Goal: Task Accomplishment & Management: Use online tool/utility

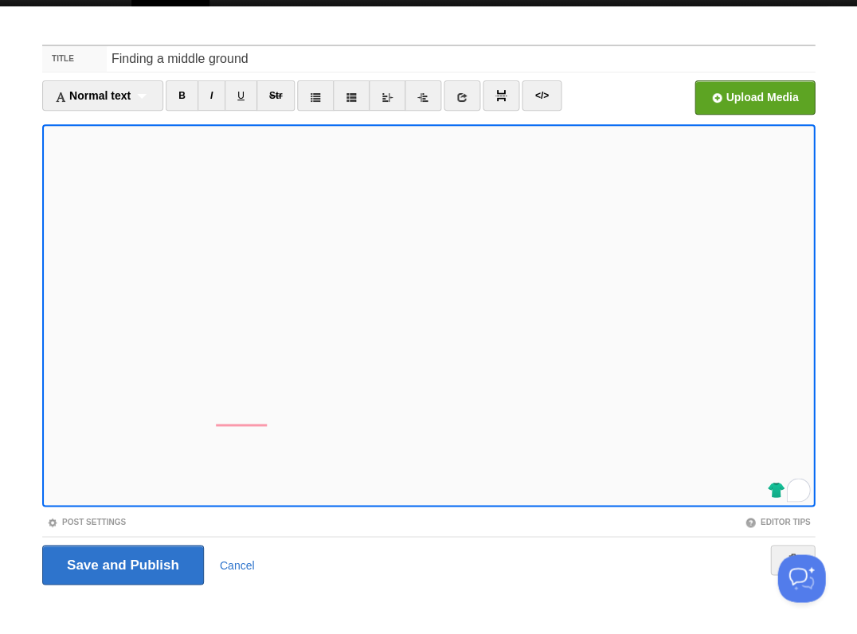
scroll to position [26, 0]
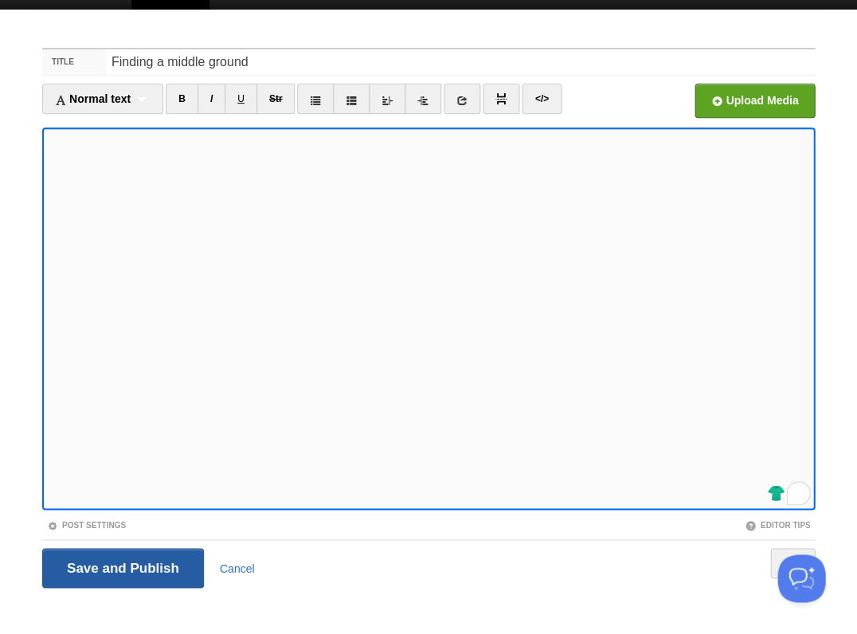
click at [121, 566] on input "Save and Publish" at bounding box center [123, 568] width 162 height 40
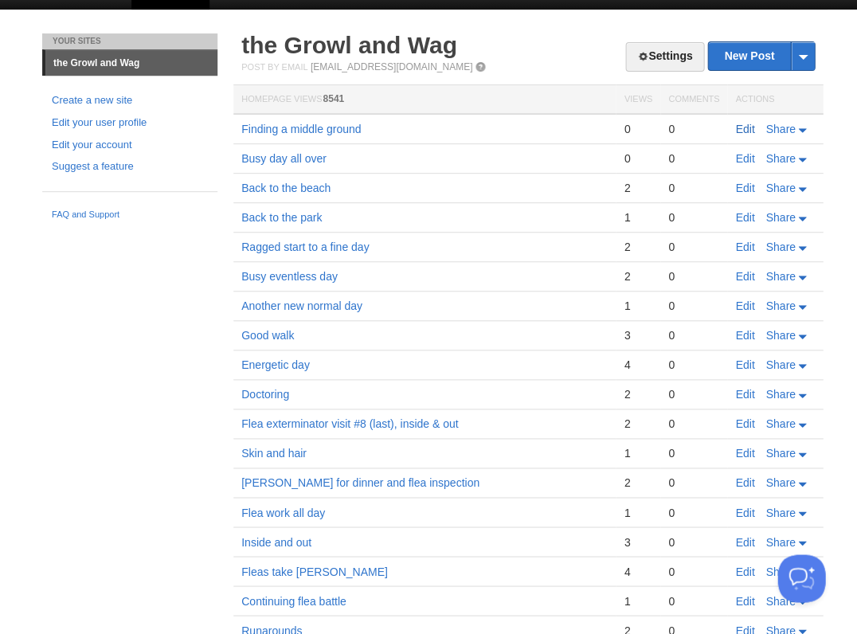
click at [747, 127] on link "Edit" at bounding box center [744, 129] width 19 height 13
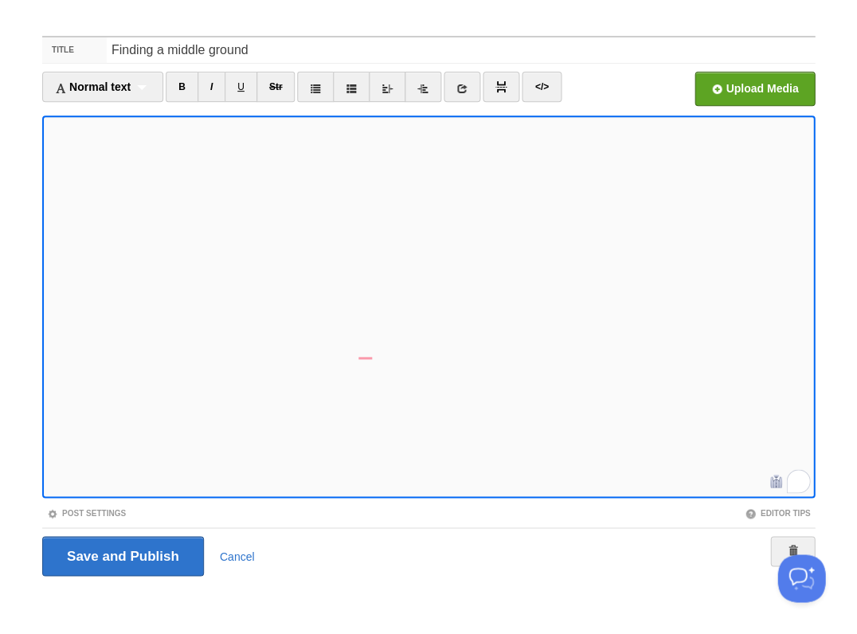
scroll to position [4, 0]
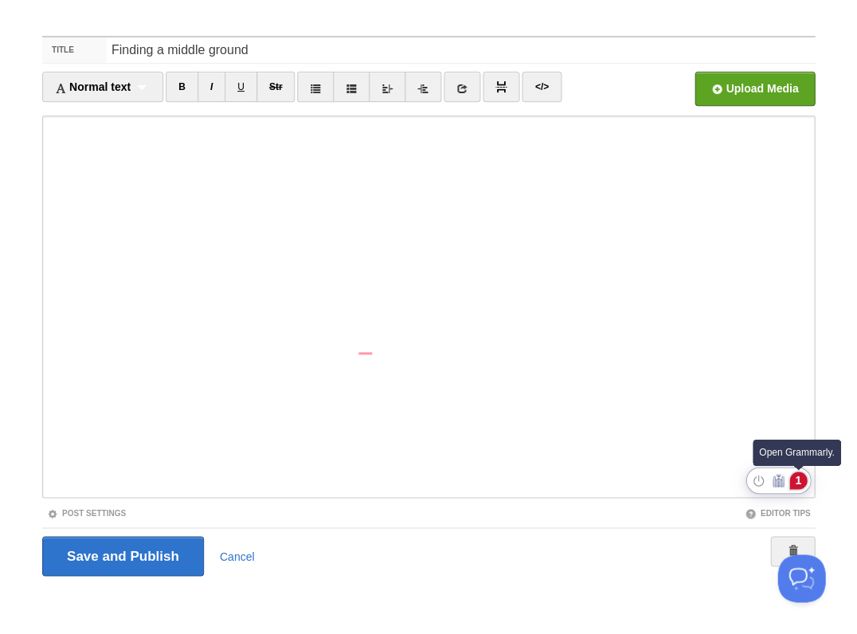
click at [800, 481] on div "1" at bounding box center [798, 481] width 18 height 18
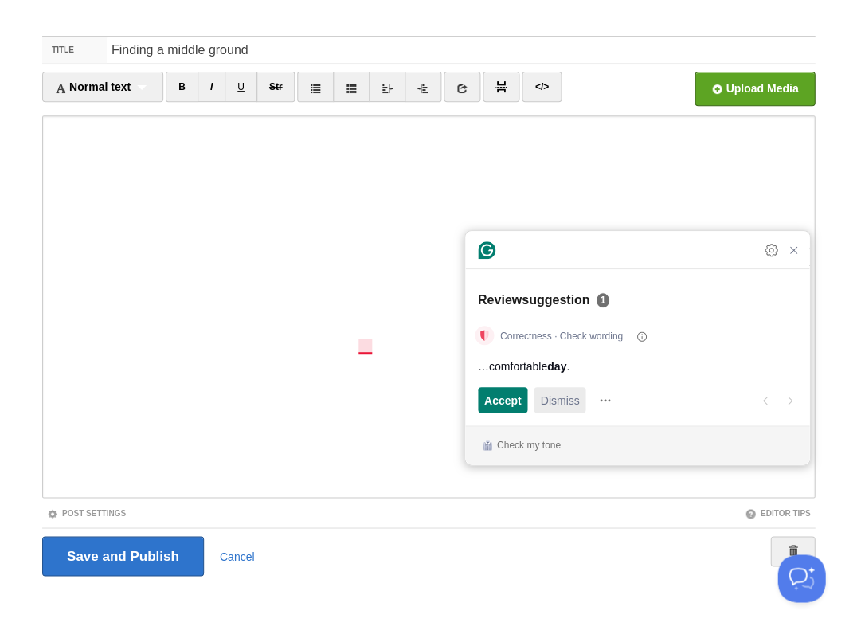
click at [577, 402] on span "Dismiss" at bounding box center [559, 400] width 39 height 17
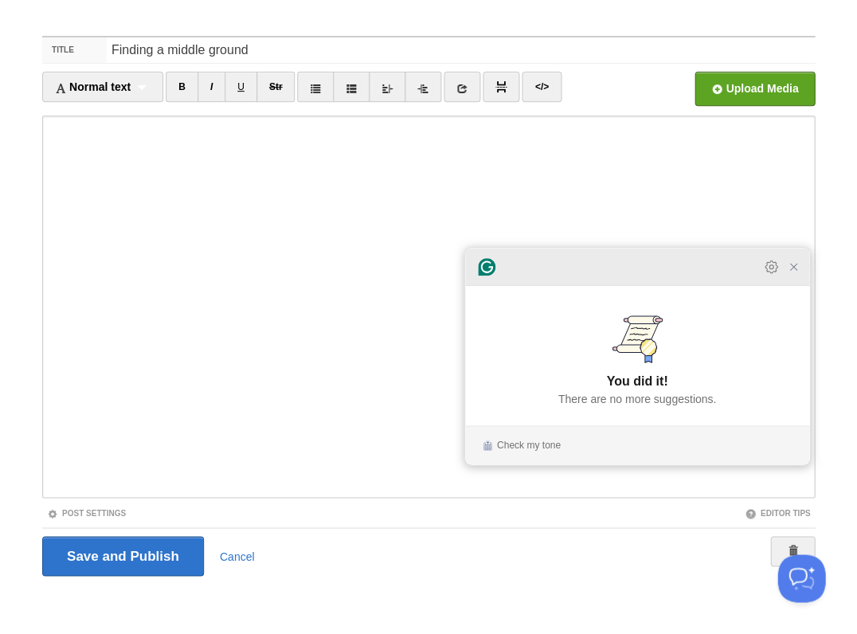
click at [796, 276] on icon "Close Grammarly Assistant" at bounding box center [793, 266] width 19 height 19
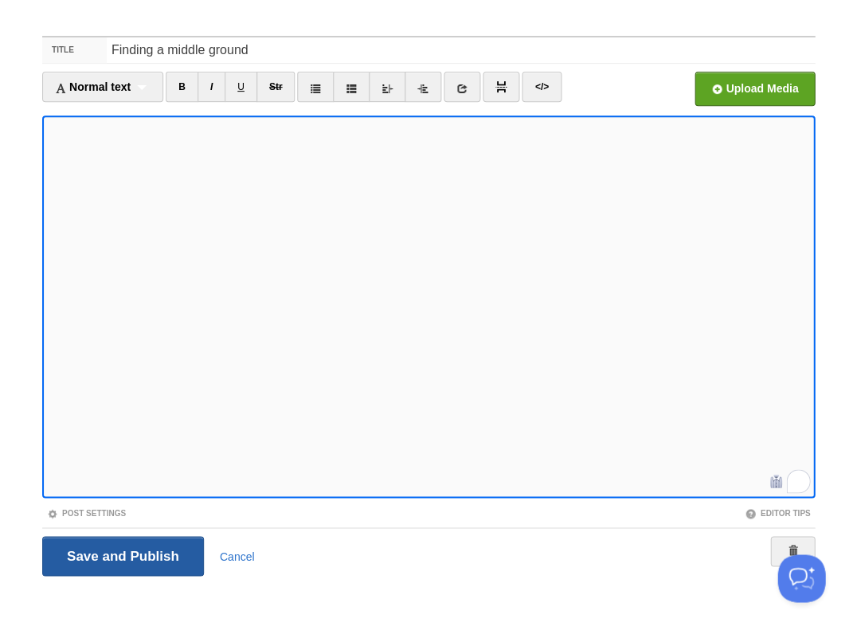
click at [121, 554] on input "Save and Publish" at bounding box center [123, 556] width 162 height 40
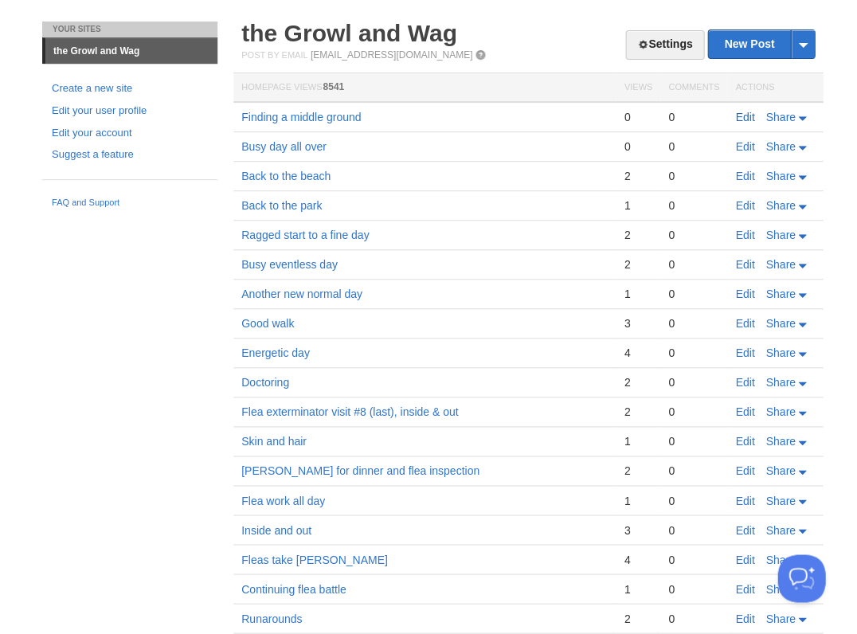
click at [744, 115] on link "Edit" at bounding box center [744, 117] width 19 height 13
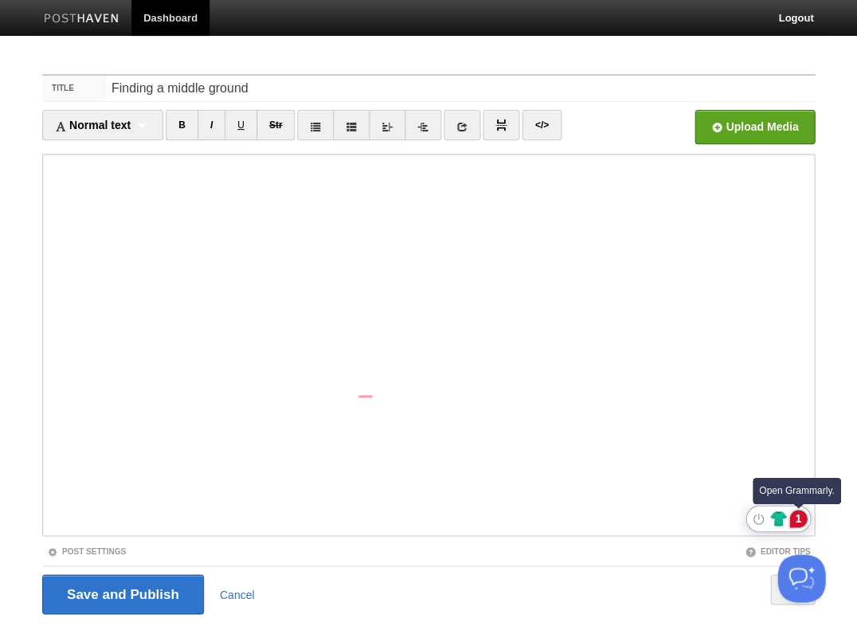
click at [796, 517] on div "1" at bounding box center [798, 519] width 18 height 18
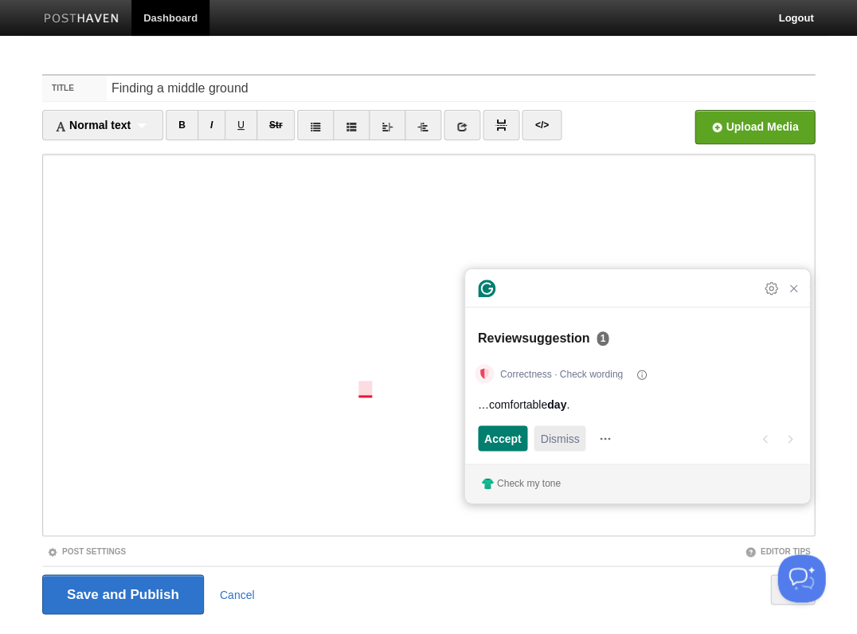
click at [570, 438] on span "Dismiss" at bounding box center [559, 438] width 39 height 17
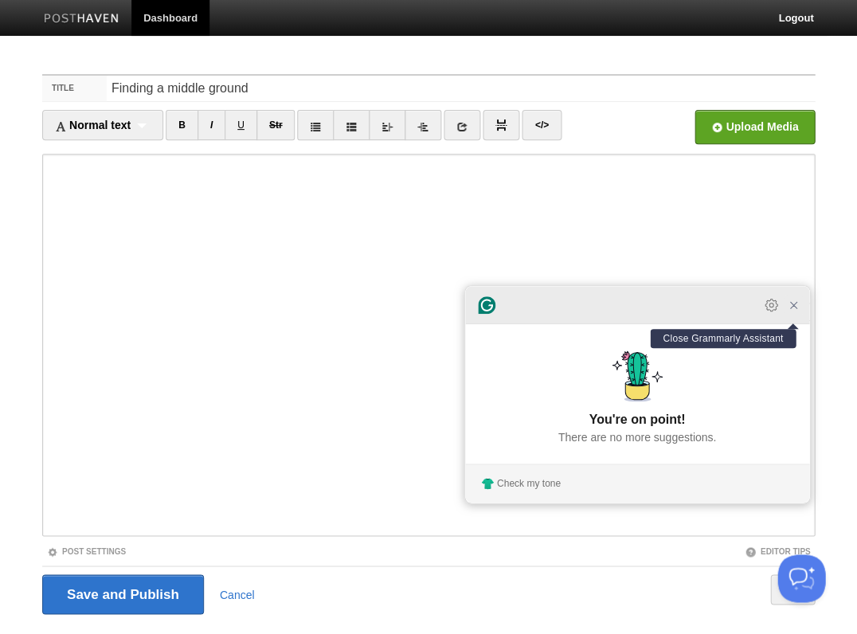
click at [795, 311] on icon "Close Grammarly Assistant" at bounding box center [793, 305] width 13 height 13
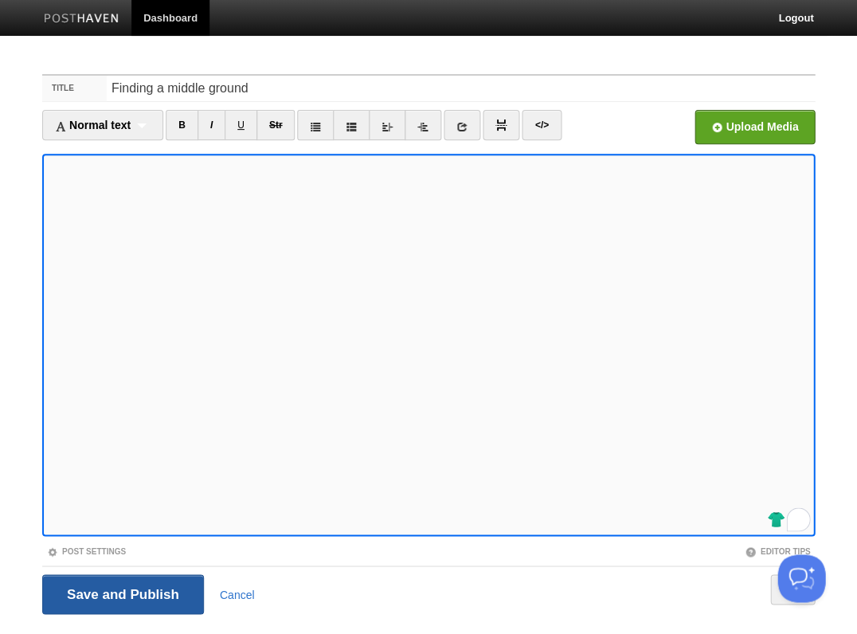
click at [121, 593] on input "Save and Publish" at bounding box center [123, 594] width 162 height 40
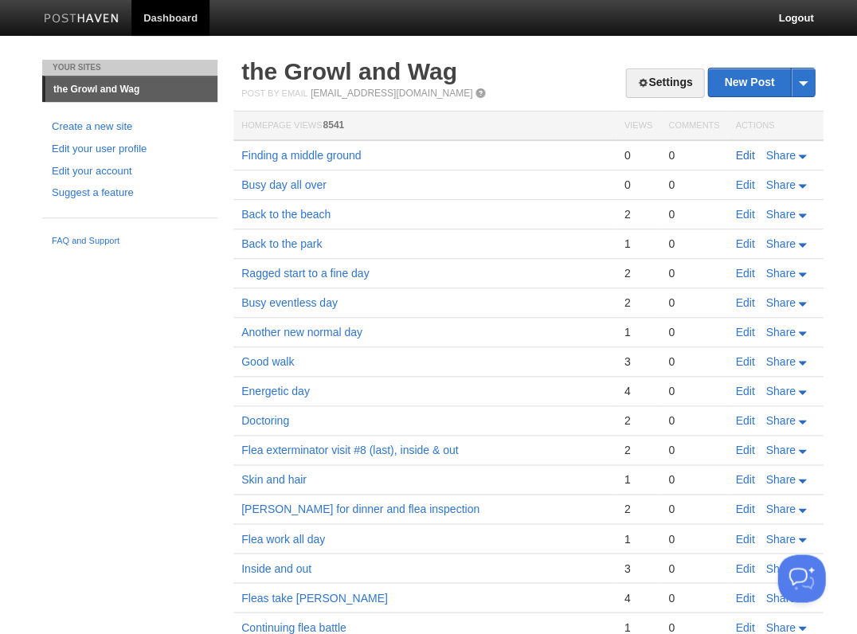
click at [738, 152] on link "Edit" at bounding box center [744, 155] width 19 height 13
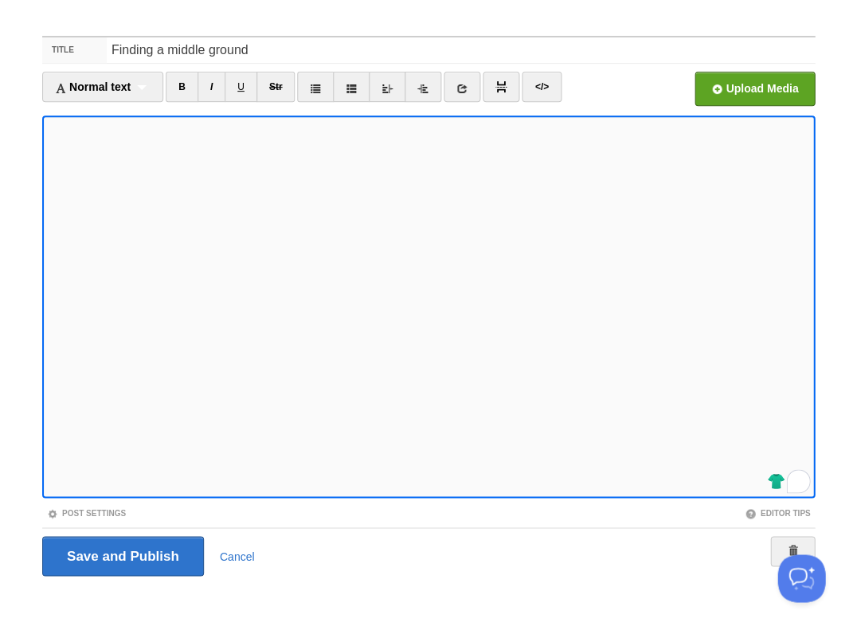
scroll to position [7, 0]
click at [121, 554] on input "Save and Publish" at bounding box center [123, 556] width 162 height 40
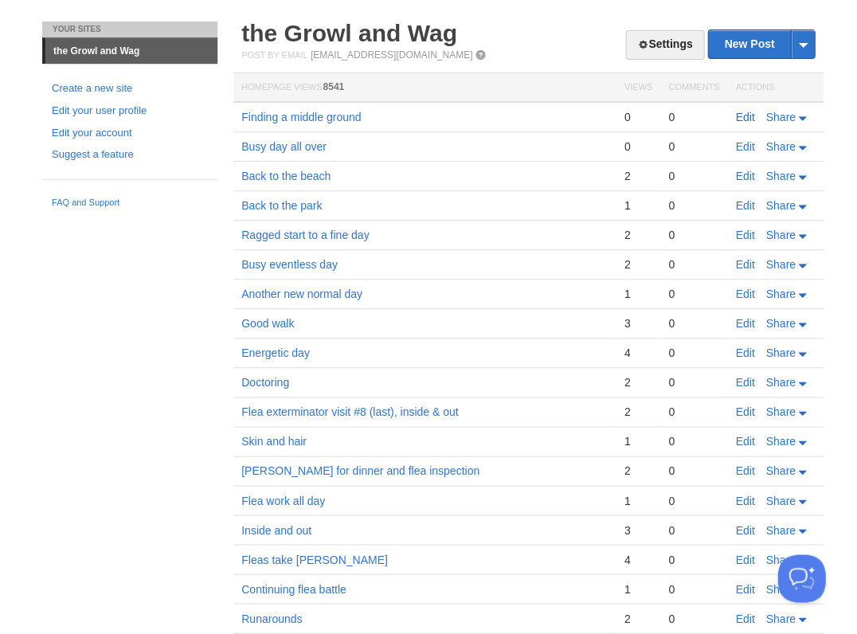
click at [749, 117] on link "Edit" at bounding box center [744, 117] width 19 height 13
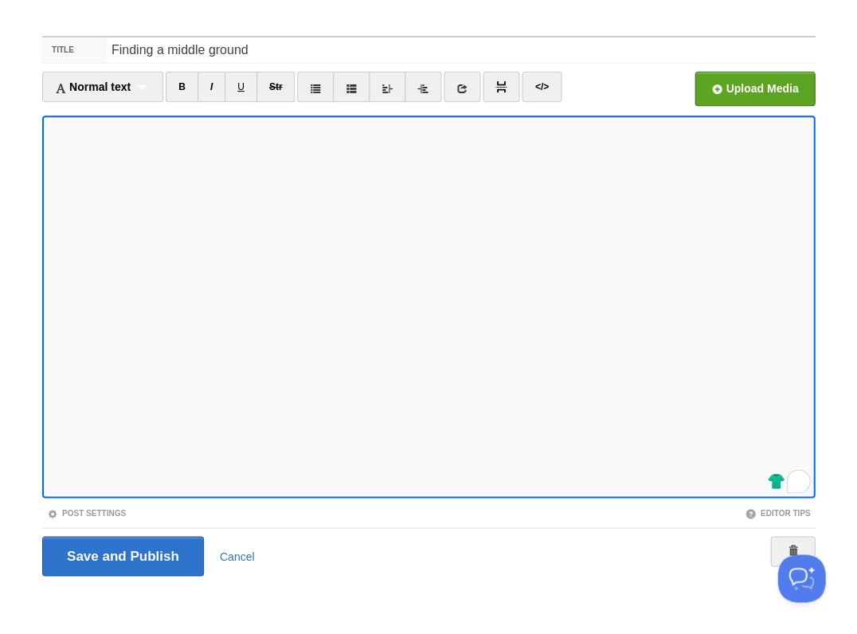
scroll to position [48, 0]
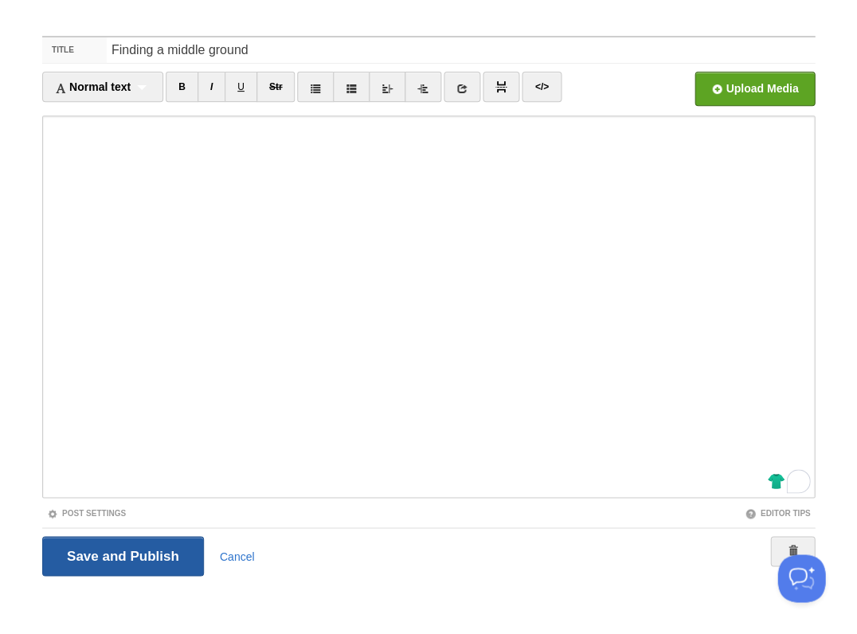
click at [120, 564] on input "Save and Publish" at bounding box center [123, 556] width 162 height 40
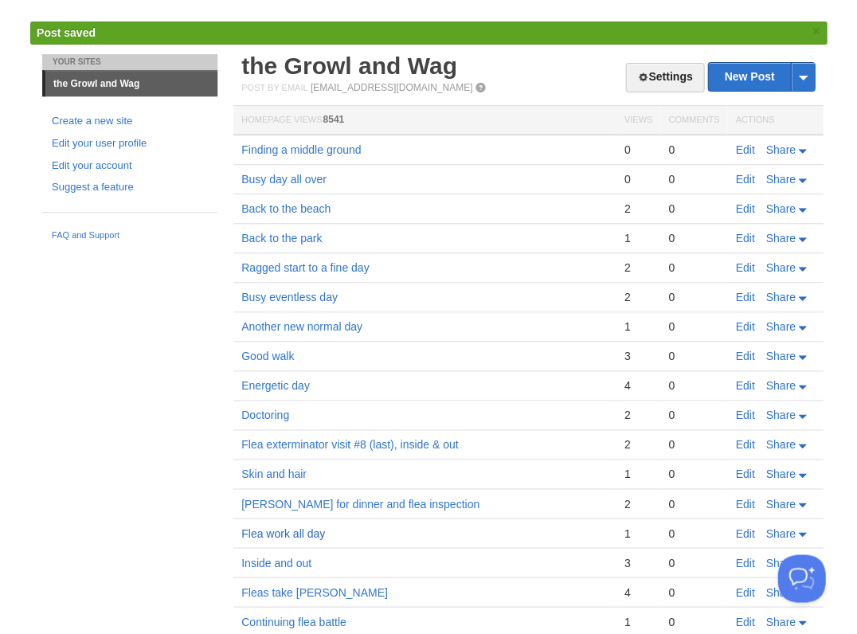
scroll to position [35, 0]
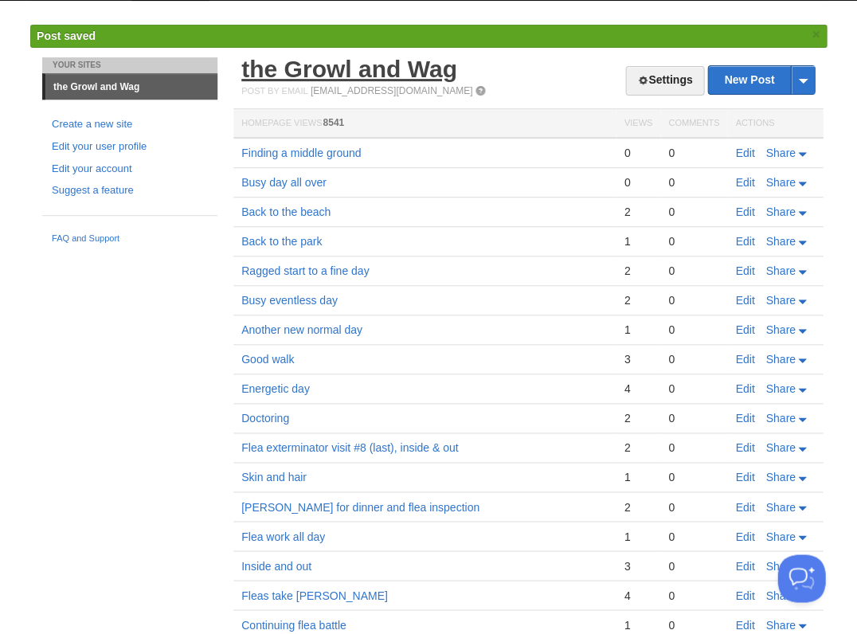
click at [276, 65] on link "the Growl and Wag" at bounding box center [349, 69] width 216 height 26
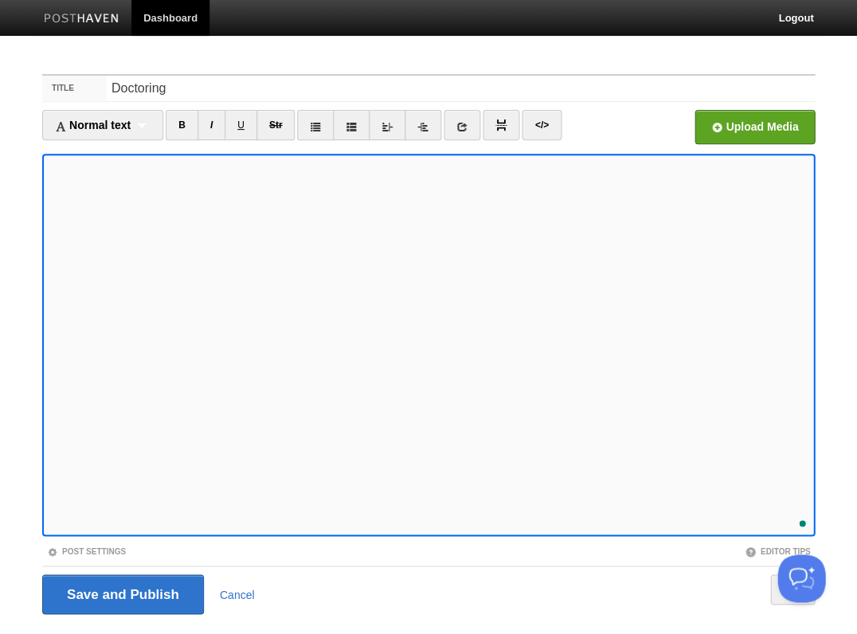
scroll to position [322, 0]
click at [97, 596] on input "Save and Publish" at bounding box center [123, 594] width 162 height 40
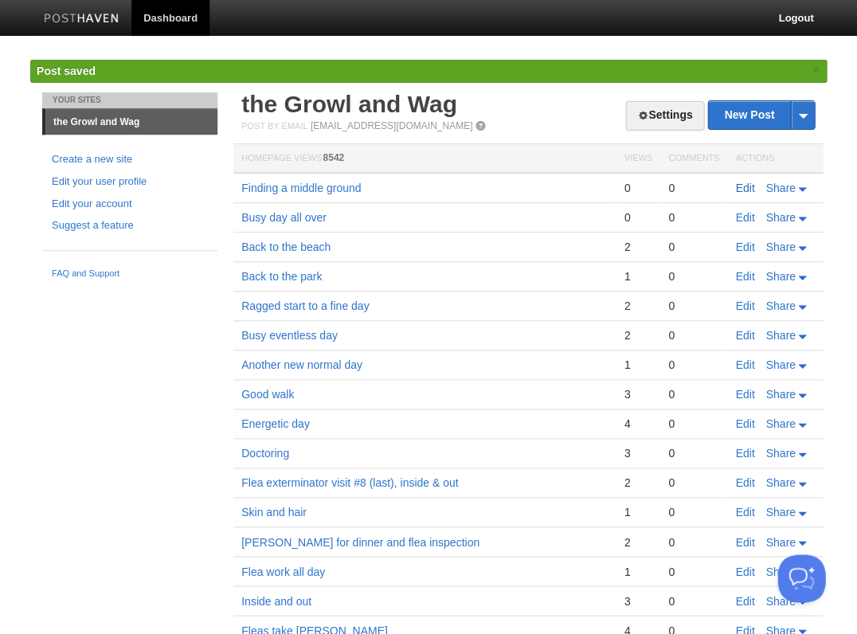
click at [746, 186] on link "Edit" at bounding box center [744, 188] width 19 height 13
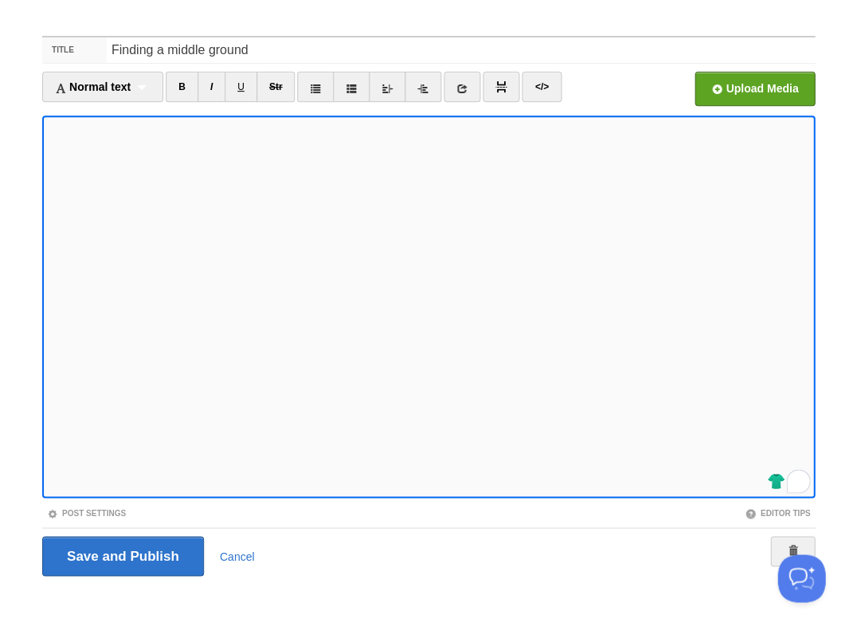
scroll to position [64, 0]
click at [121, 554] on input "Save and Publish" at bounding box center [123, 556] width 162 height 40
